Goal: Information Seeking & Learning: Learn about a topic

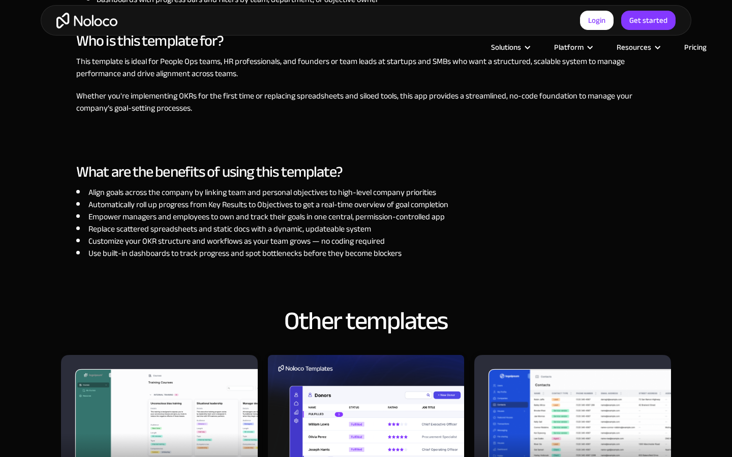
scroll to position [1259, 0]
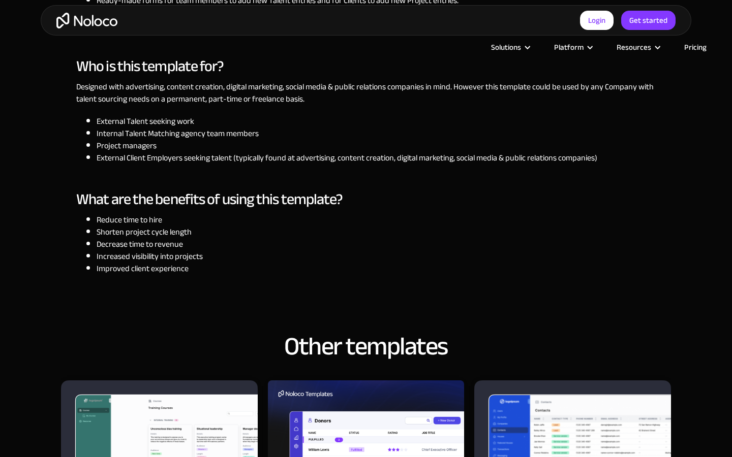
scroll to position [1131, 0]
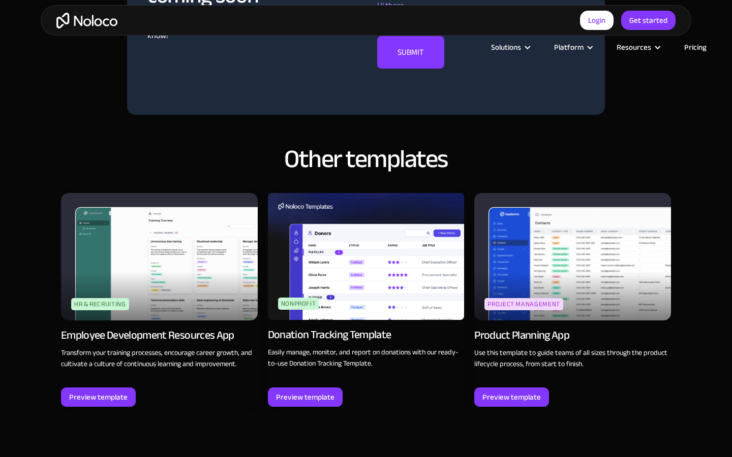
scroll to position [1131, 0]
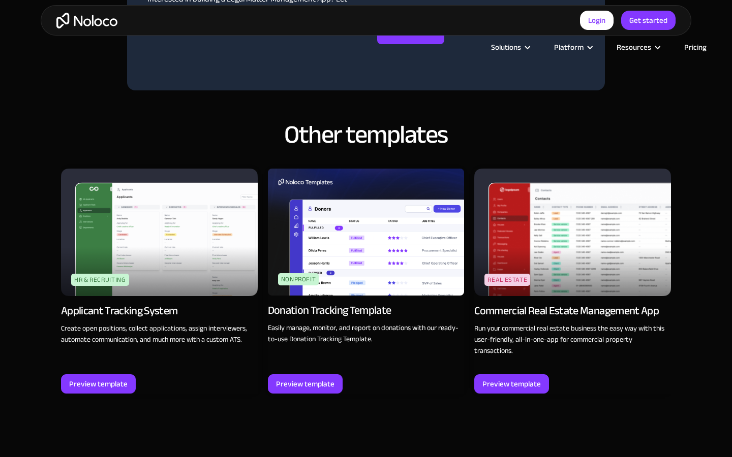
scroll to position [1131, 0]
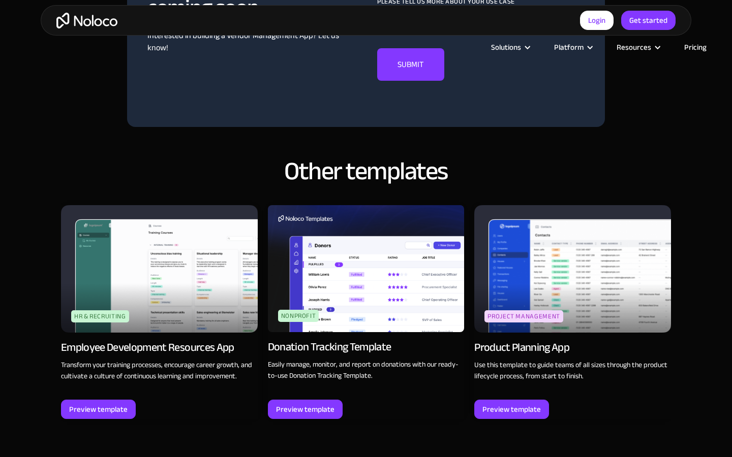
scroll to position [1131, 0]
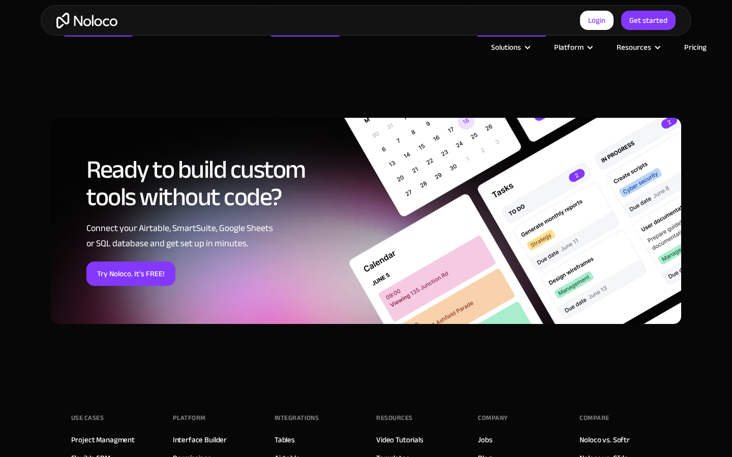
scroll to position [1486, 0]
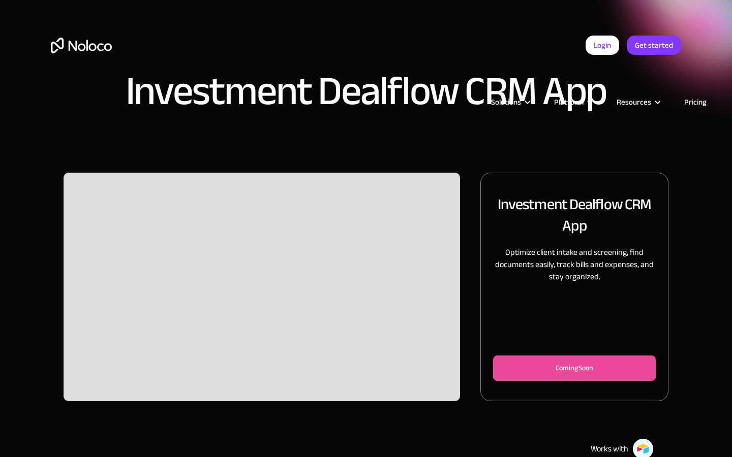
scroll to position [341, 0]
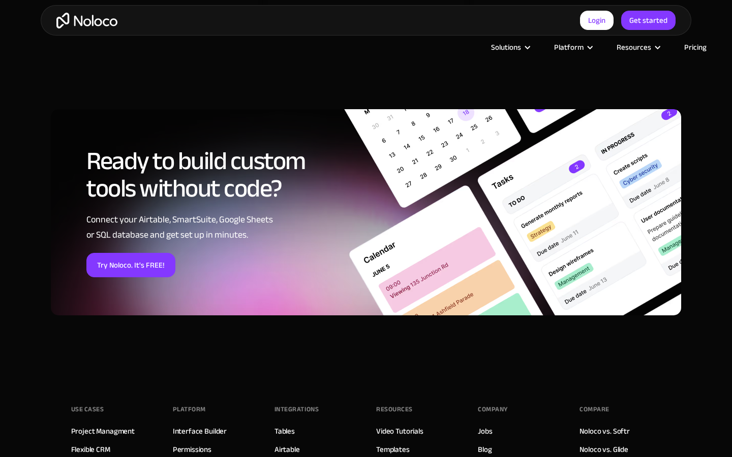
scroll to position [1477, 0]
